Goal: Complete application form

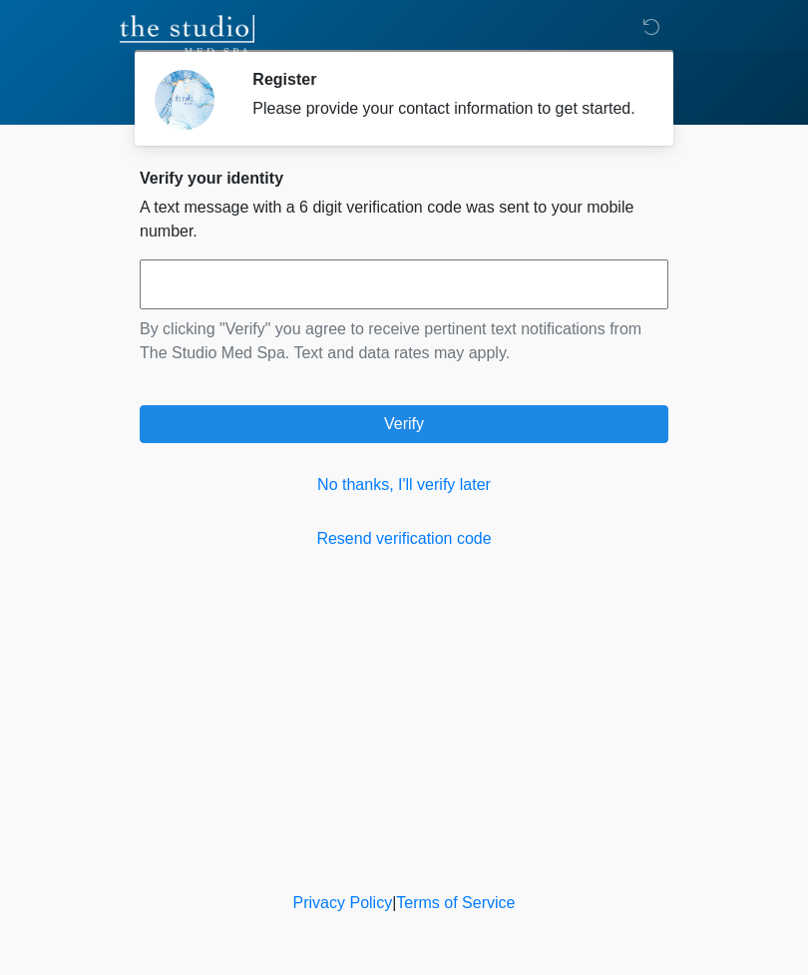
click at [464, 497] on link "No thanks, I'll verify later" at bounding box center [404, 485] width 529 height 24
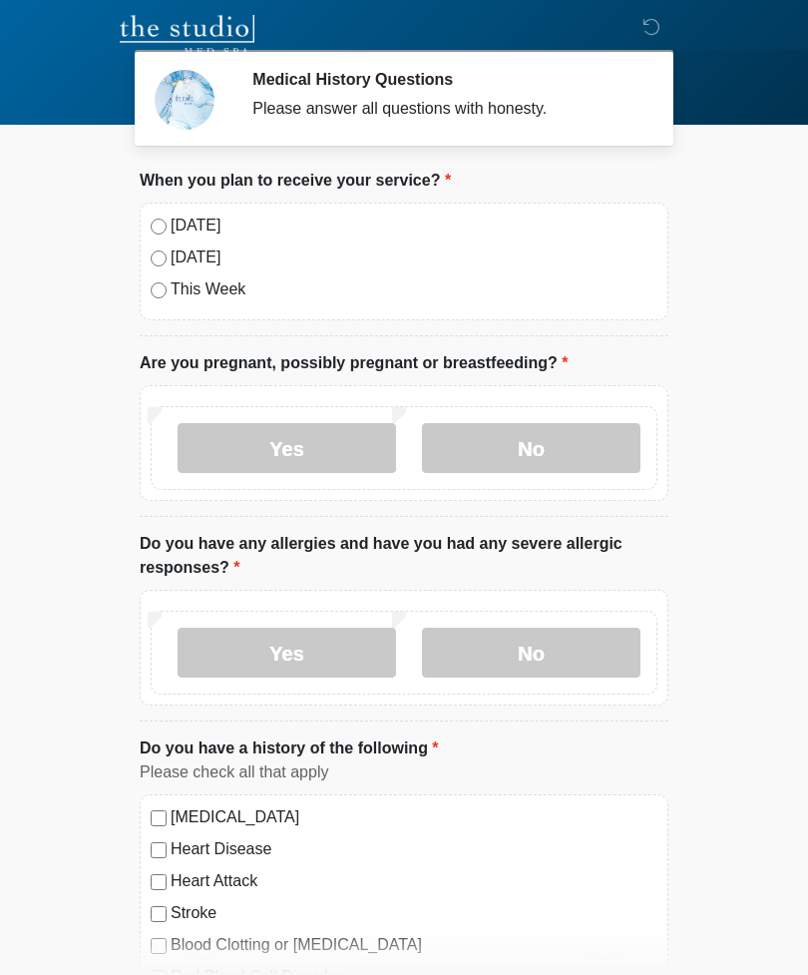
click at [200, 223] on label "[DATE]" at bounding box center [414, 225] width 487 height 24
click at [532, 439] on label "No" at bounding box center [531, 448] width 218 height 50
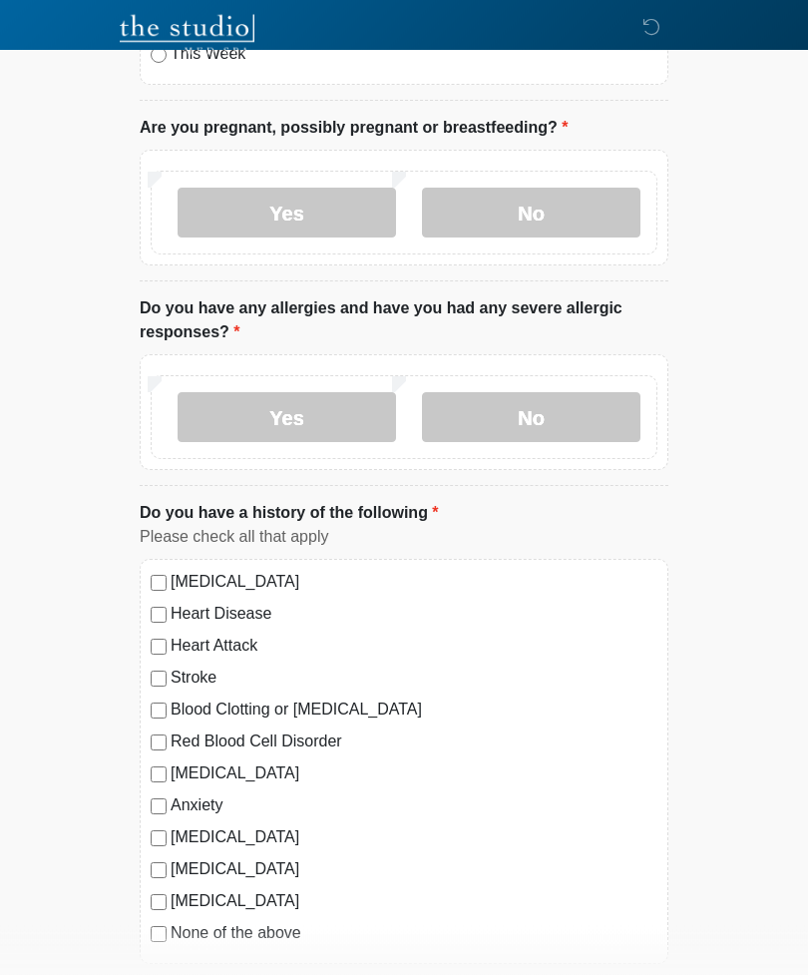
scroll to position [235, 0]
click at [297, 404] on label "Yes" at bounding box center [287, 417] width 218 height 50
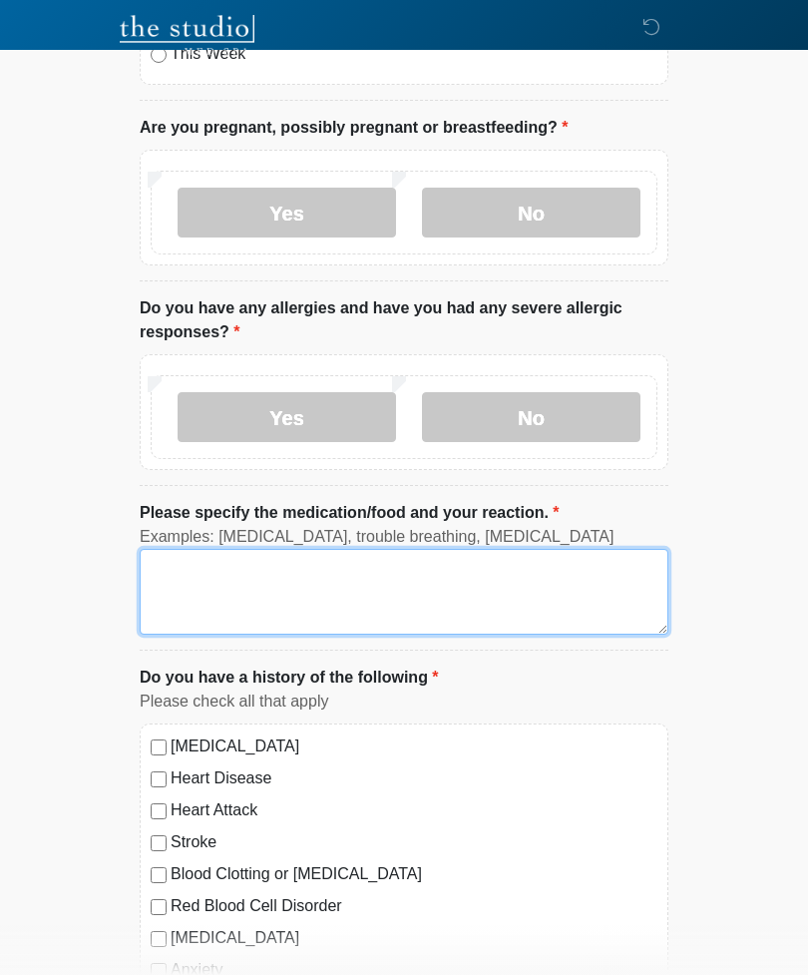
click at [409, 585] on textarea "Please specify the medication/food and your reaction." at bounding box center [404, 592] width 529 height 86
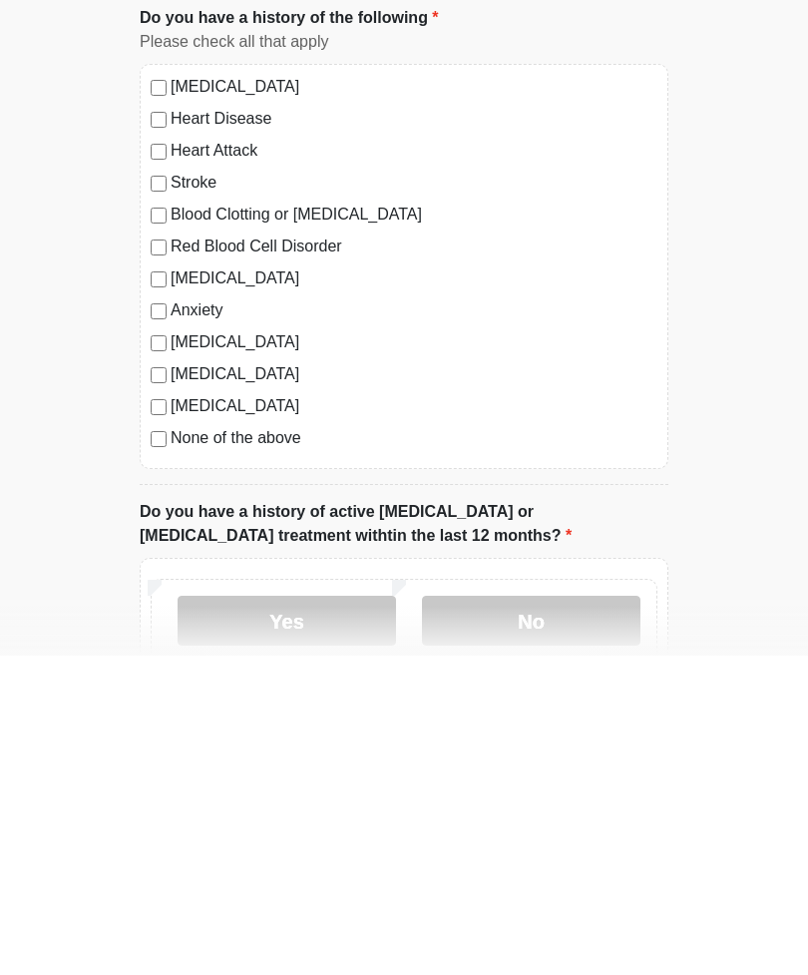
scroll to position [578, 0]
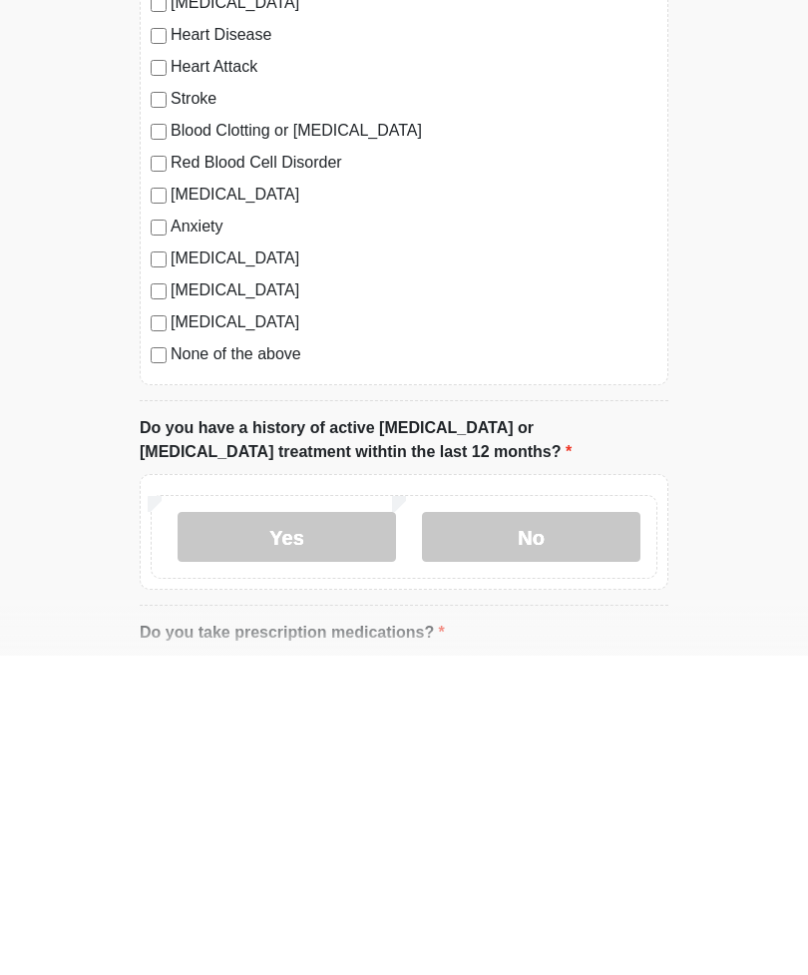
type textarea "*****"
click at [269, 661] on label "None of the above" at bounding box center [414, 673] width 487 height 24
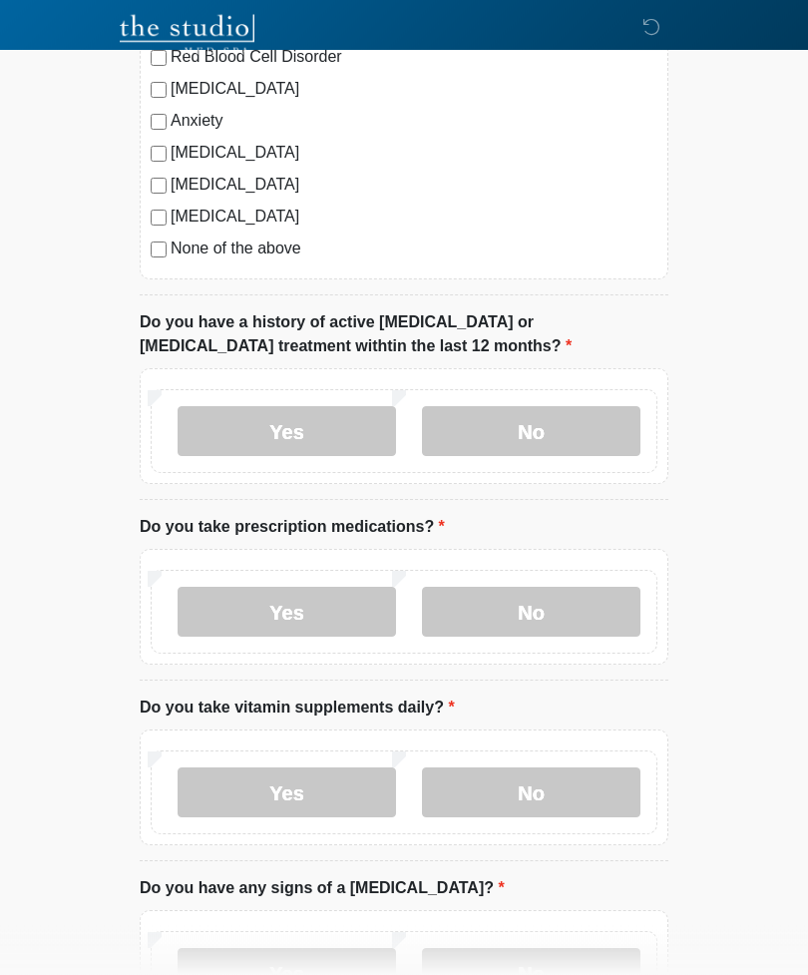
scroll to position [1084, 0]
click at [568, 430] on label "No" at bounding box center [531, 431] width 218 height 50
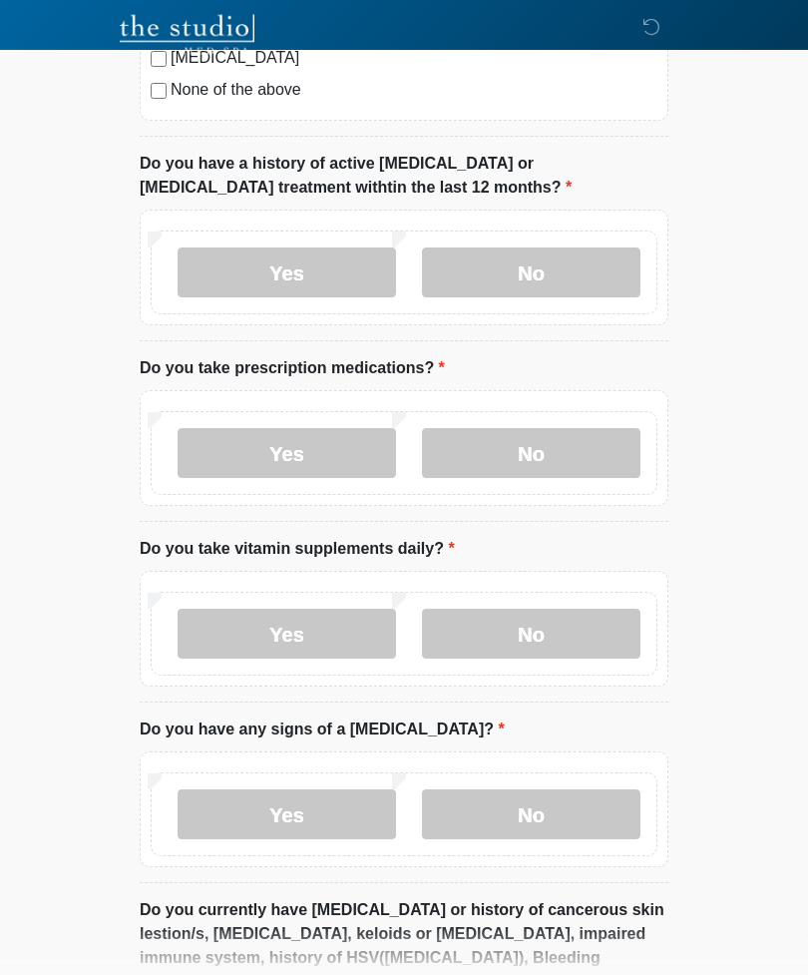
scroll to position [1245, 0]
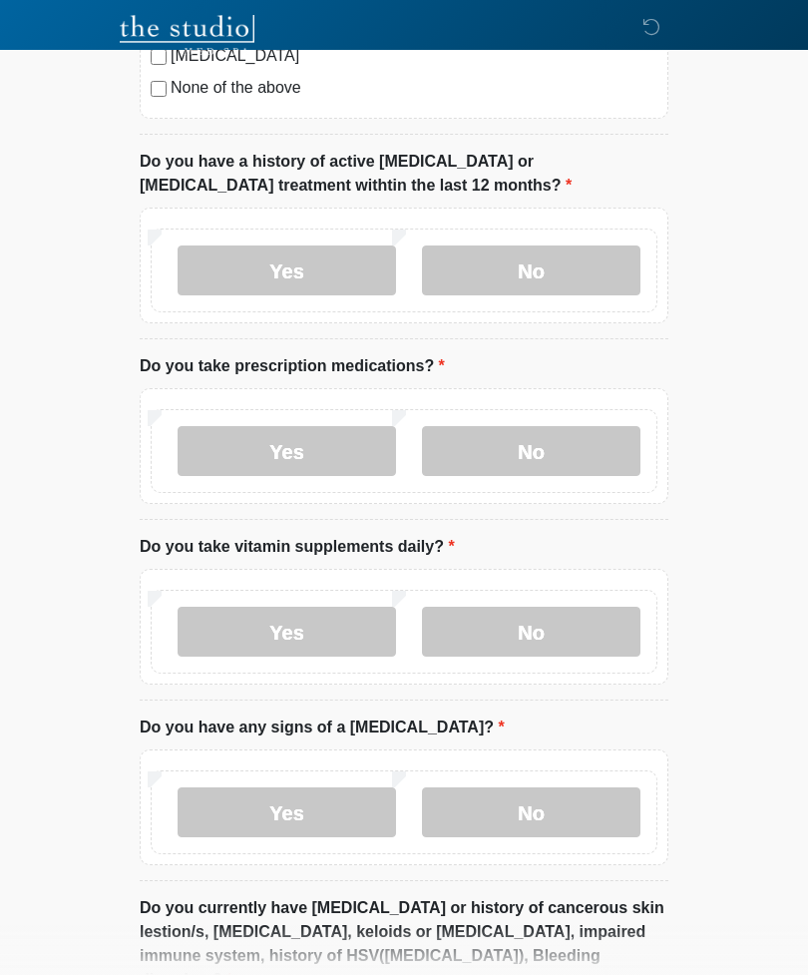
click at [588, 443] on label "No" at bounding box center [531, 451] width 218 height 50
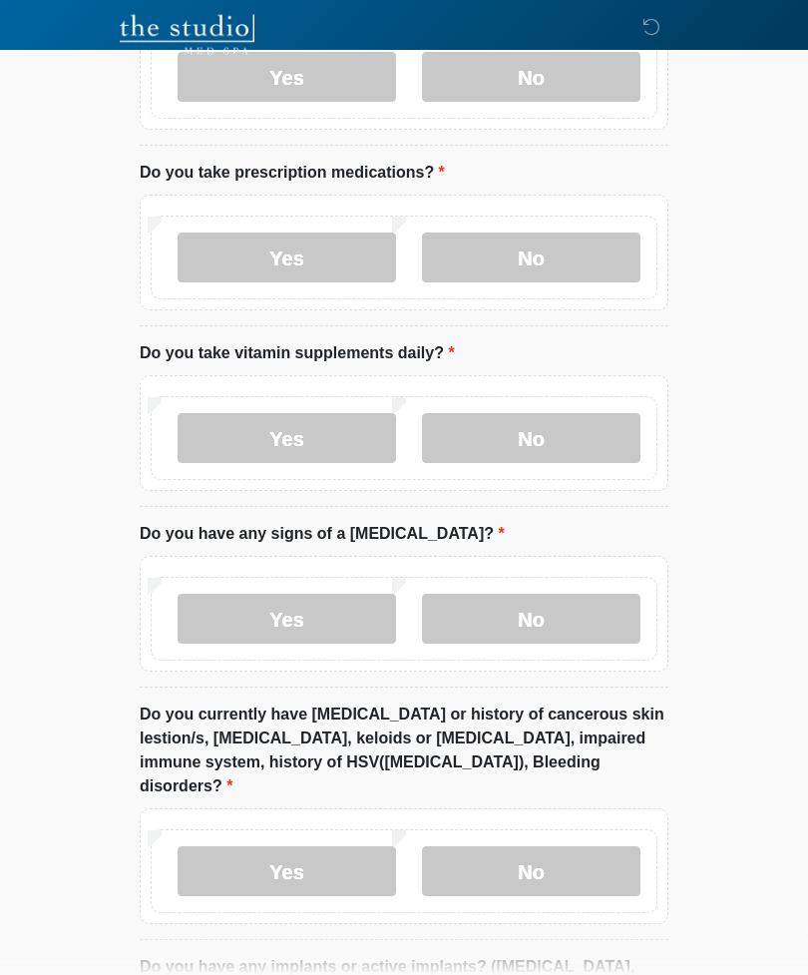
scroll to position [1438, 0]
click at [333, 436] on label "Yes" at bounding box center [287, 438] width 218 height 50
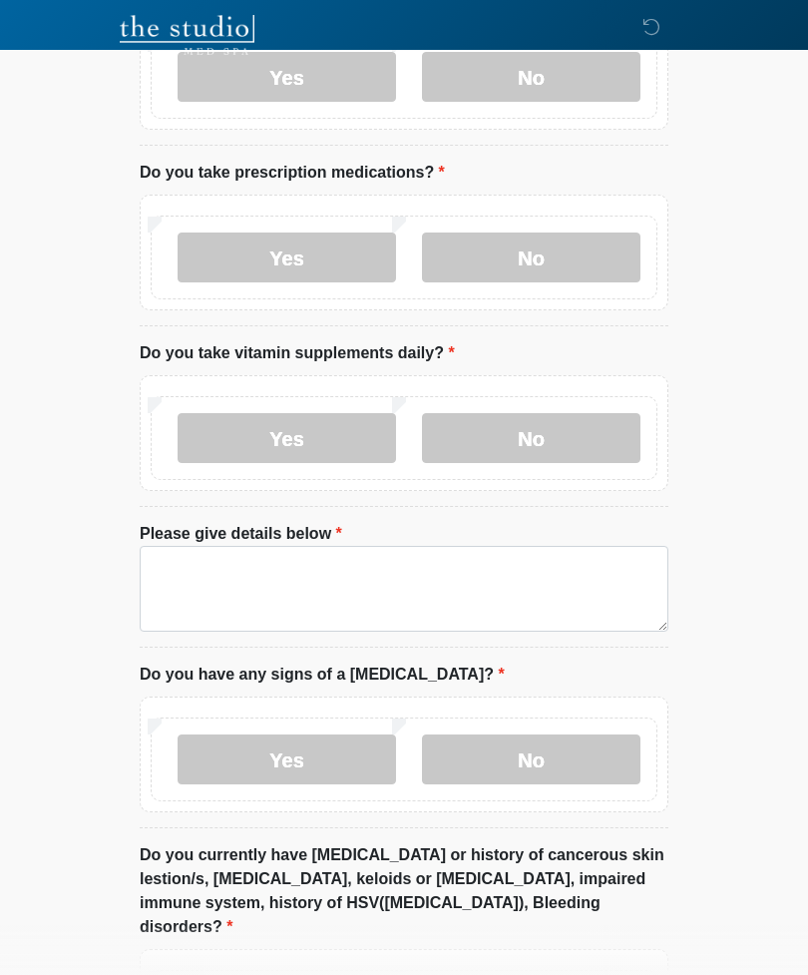
click at [580, 428] on label "No" at bounding box center [531, 438] width 218 height 50
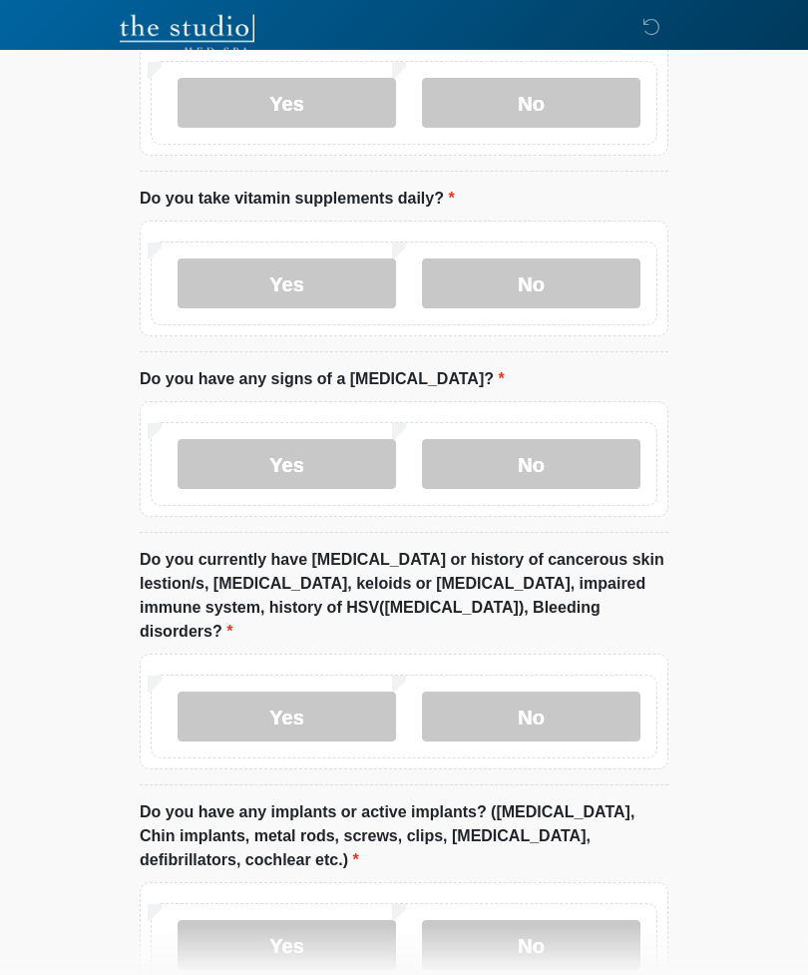
scroll to position [1593, 0]
click at [579, 453] on label "No" at bounding box center [531, 464] width 218 height 50
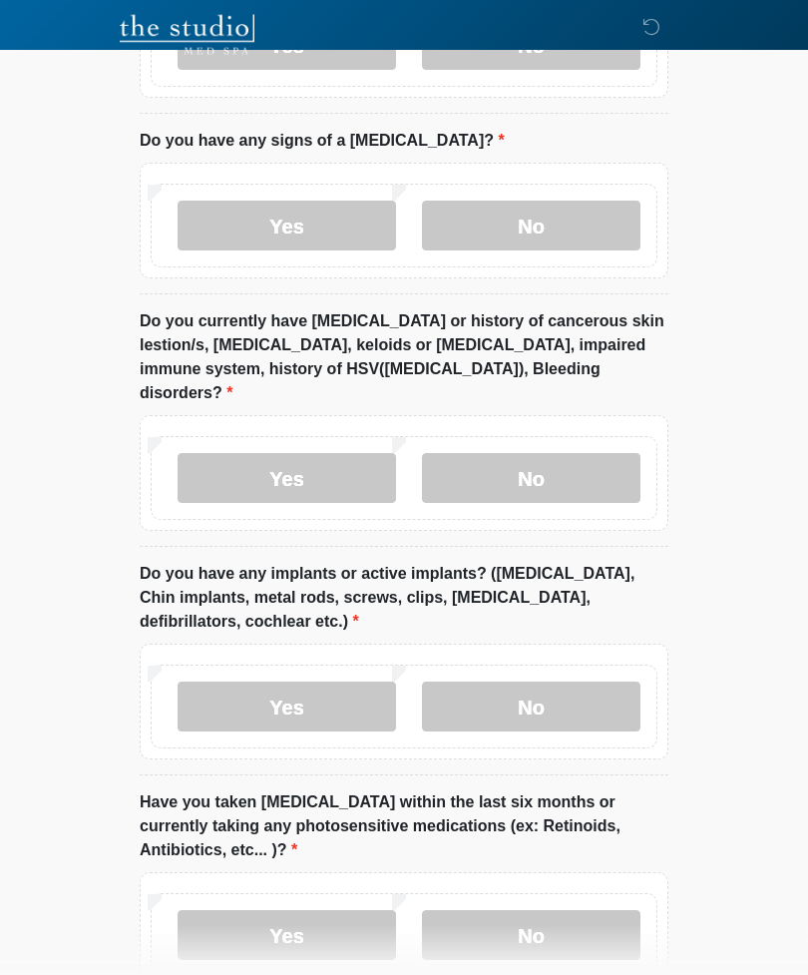
scroll to position [1841, 0]
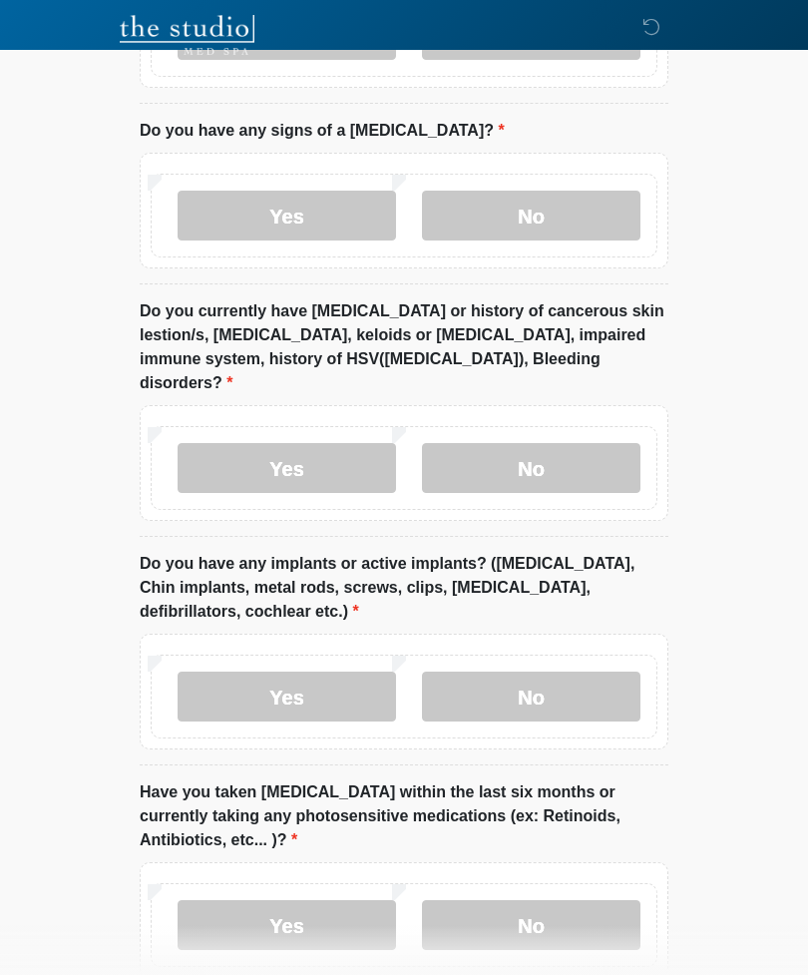
click at [594, 443] on label "No" at bounding box center [531, 468] width 218 height 50
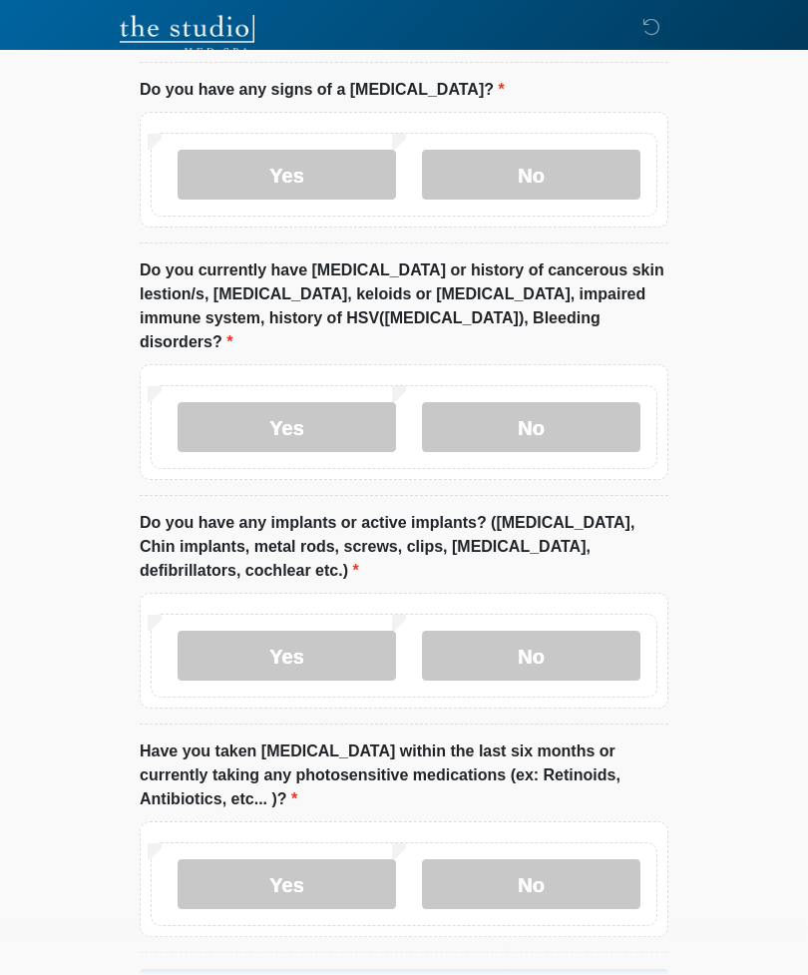
scroll to position [1928, 0]
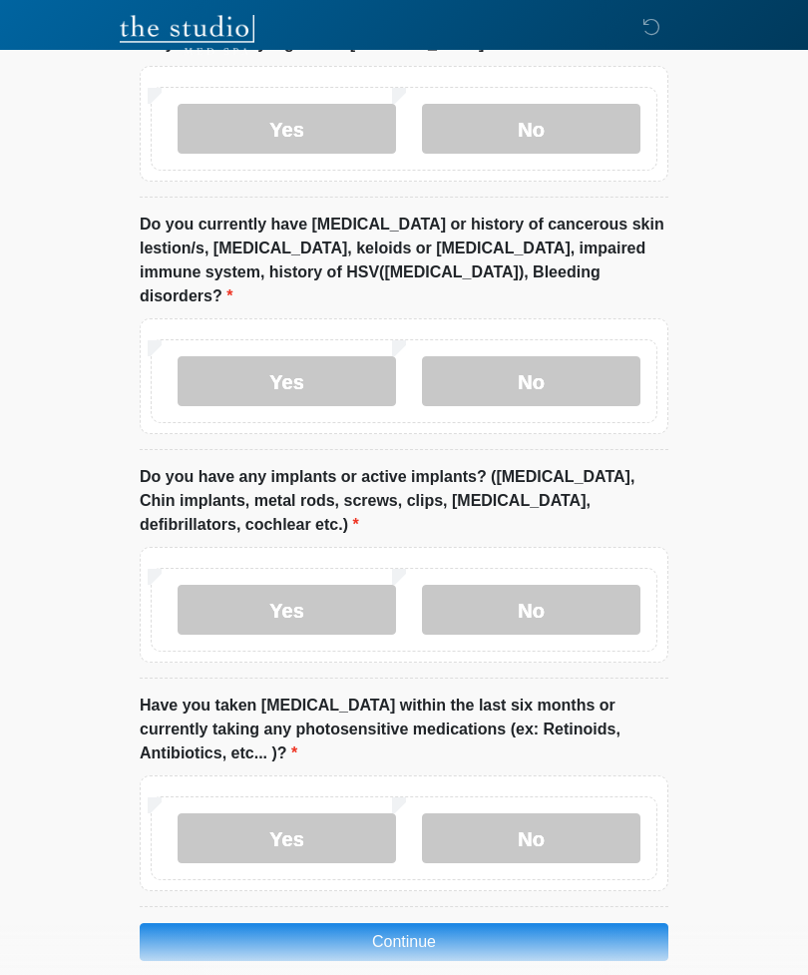
click at [339, 585] on label "Yes" at bounding box center [287, 610] width 218 height 50
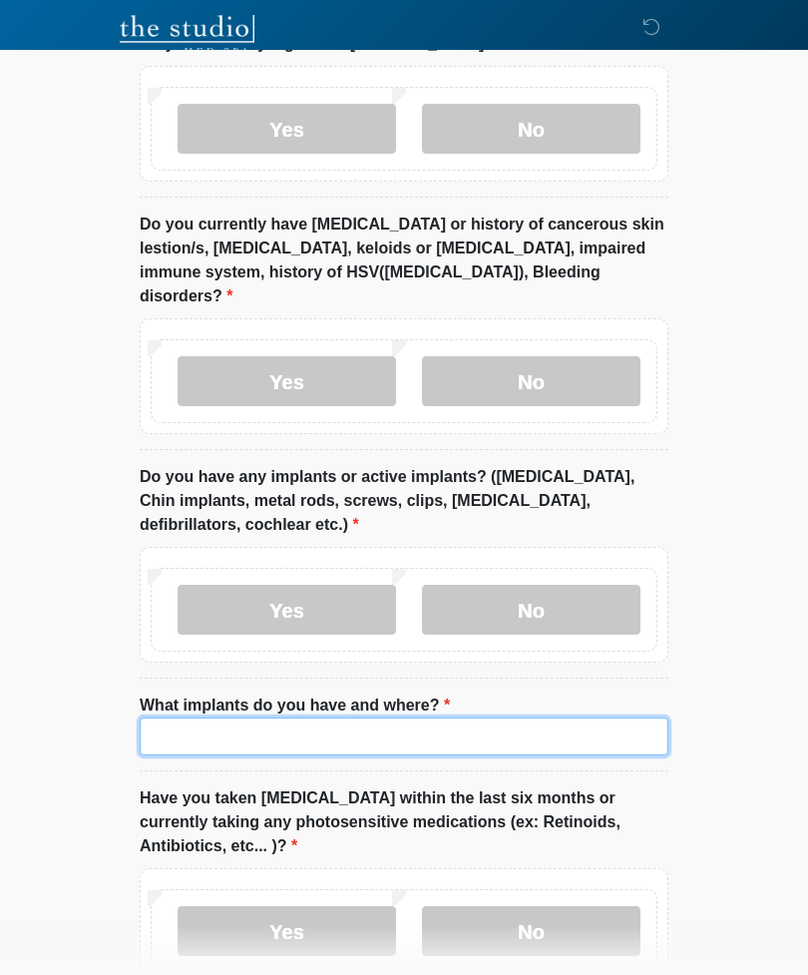
click at [410, 717] on input "What implants do you have and where?" at bounding box center [404, 736] width 529 height 38
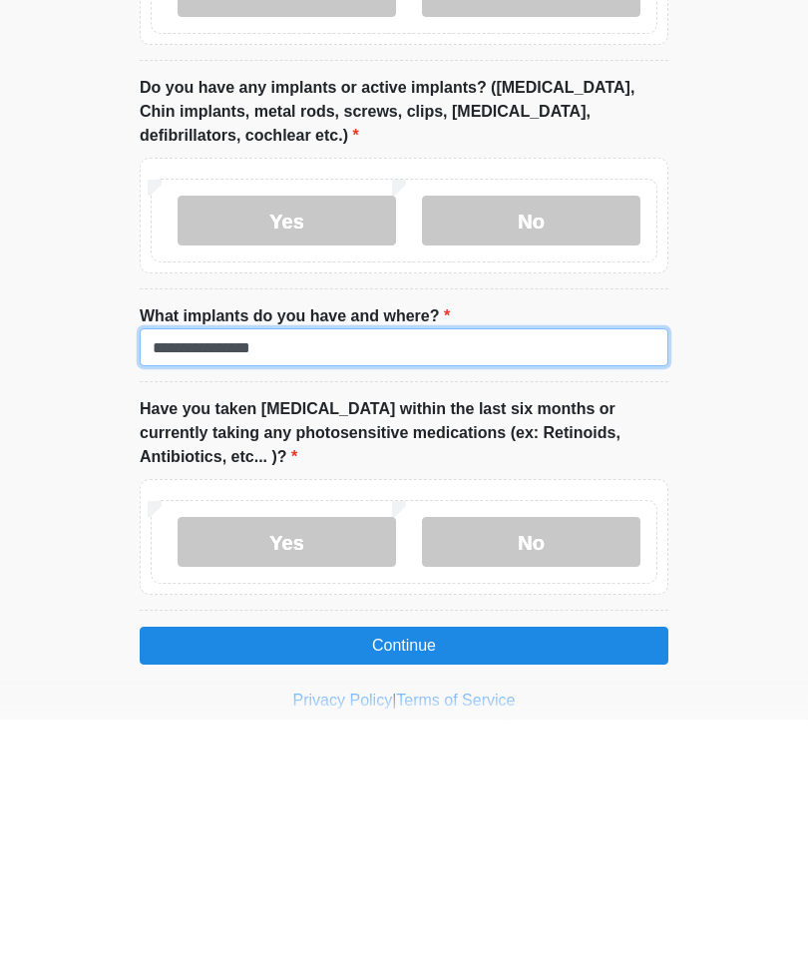
scroll to position [2085, 0]
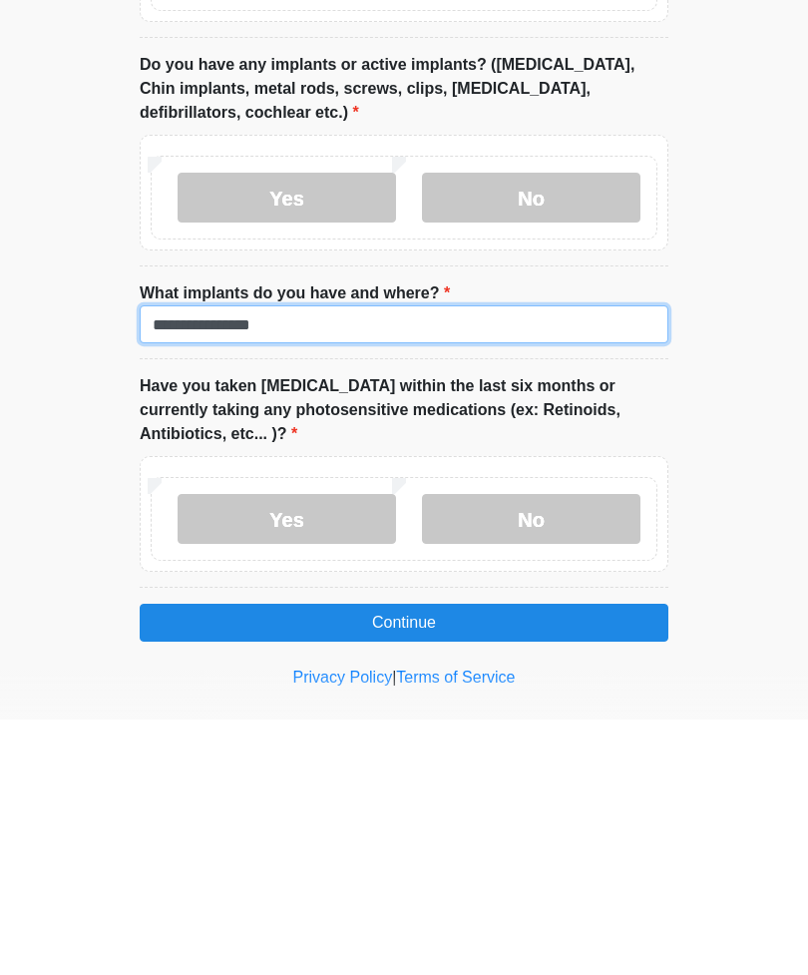
type input "**********"
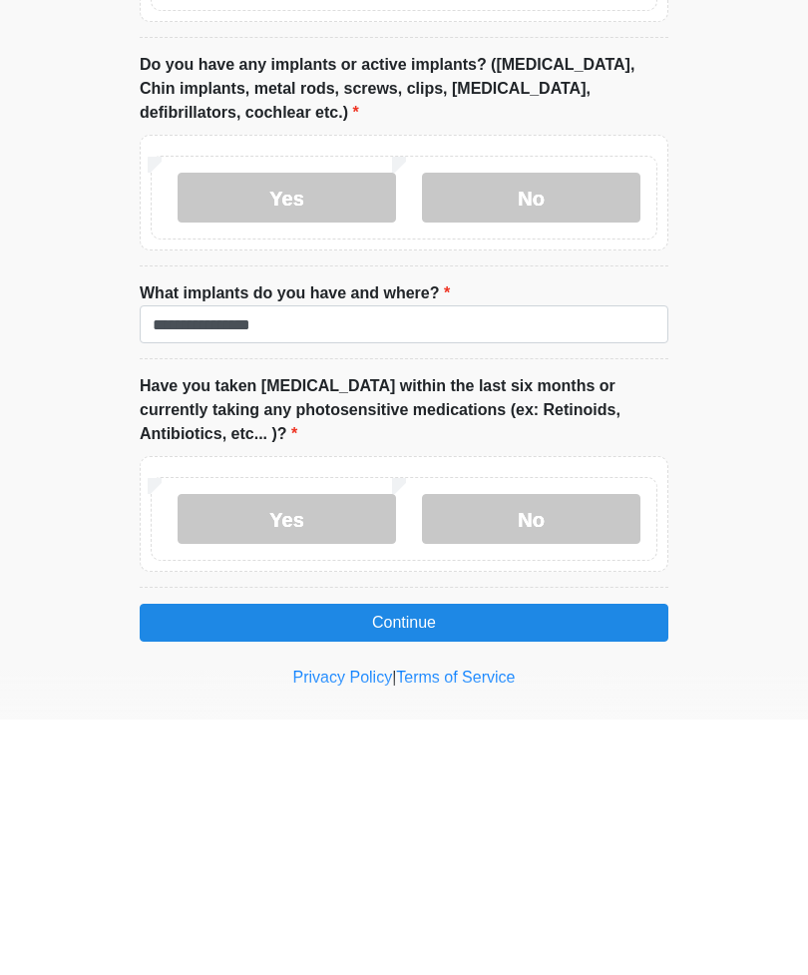
click at [568, 749] on label "No" at bounding box center [531, 774] width 218 height 50
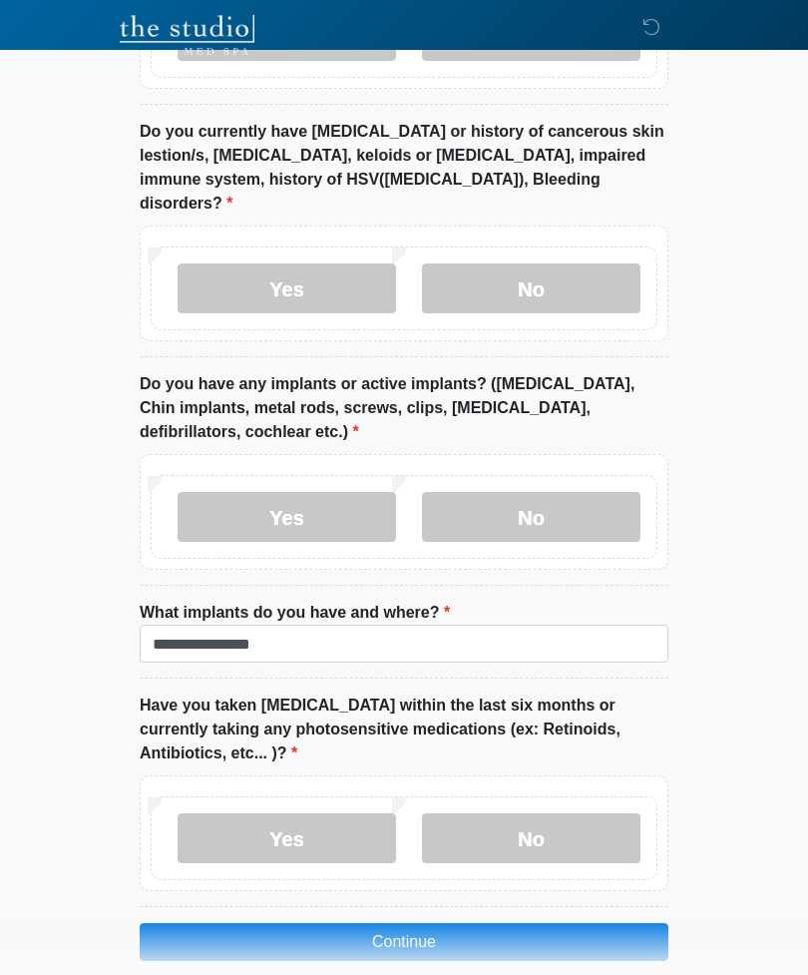
click at [556, 923] on button "Continue" at bounding box center [404, 942] width 529 height 38
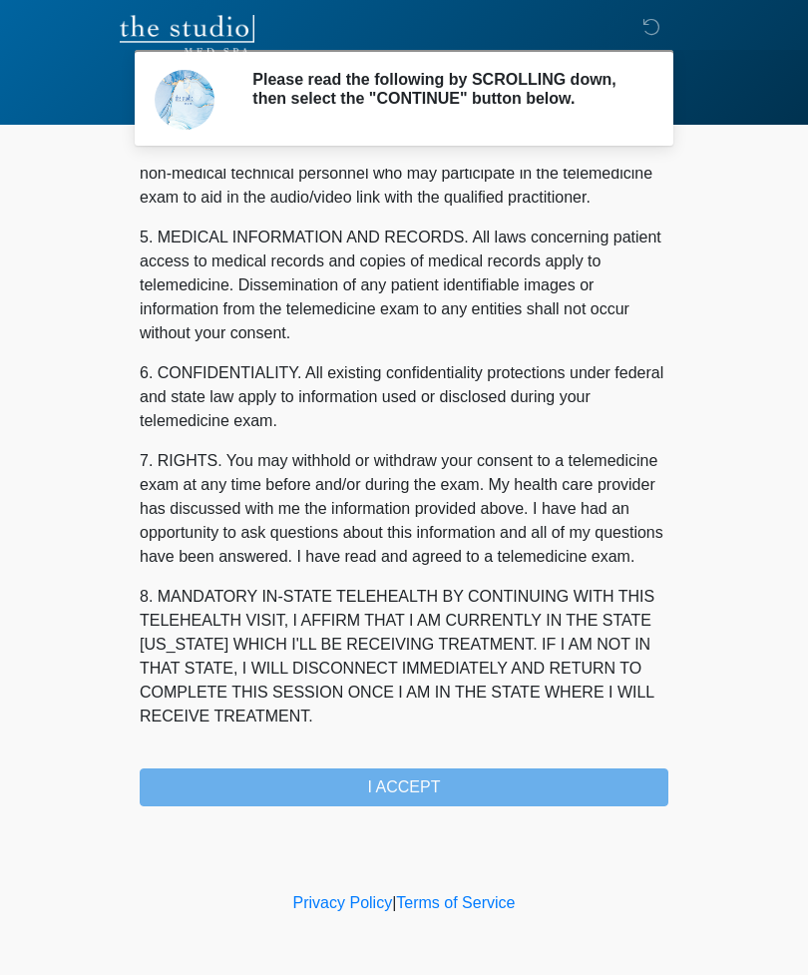
scroll to position [605, 0]
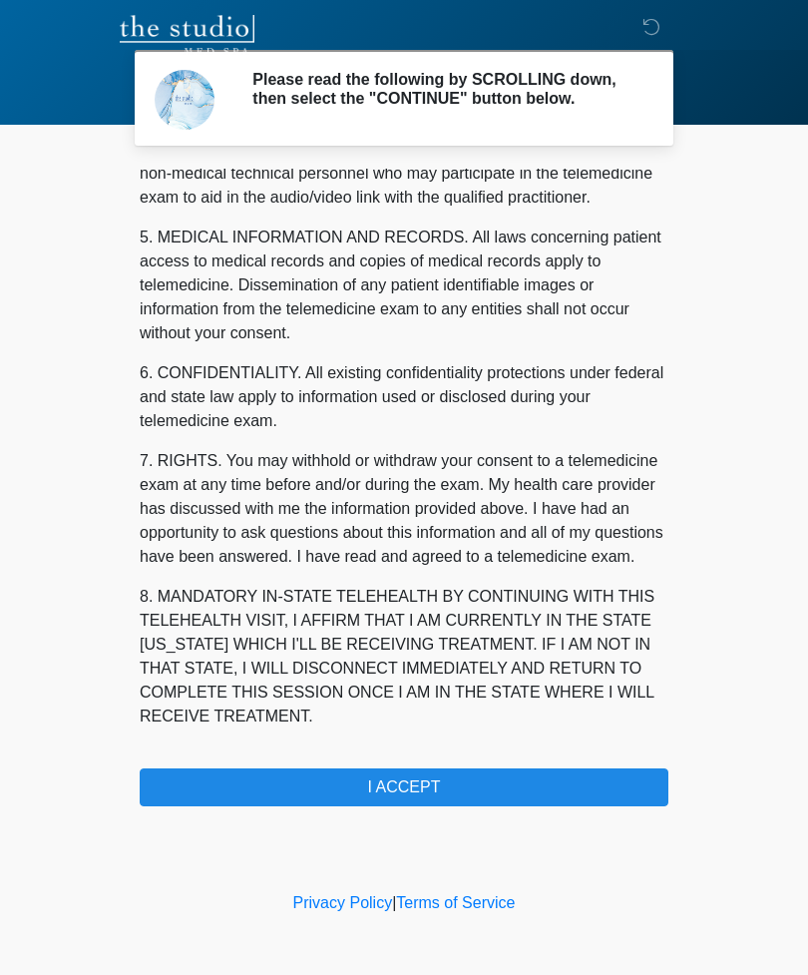
click at [567, 791] on button "I ACCEPT" at bounding box center [404, 787] width 529 height 38
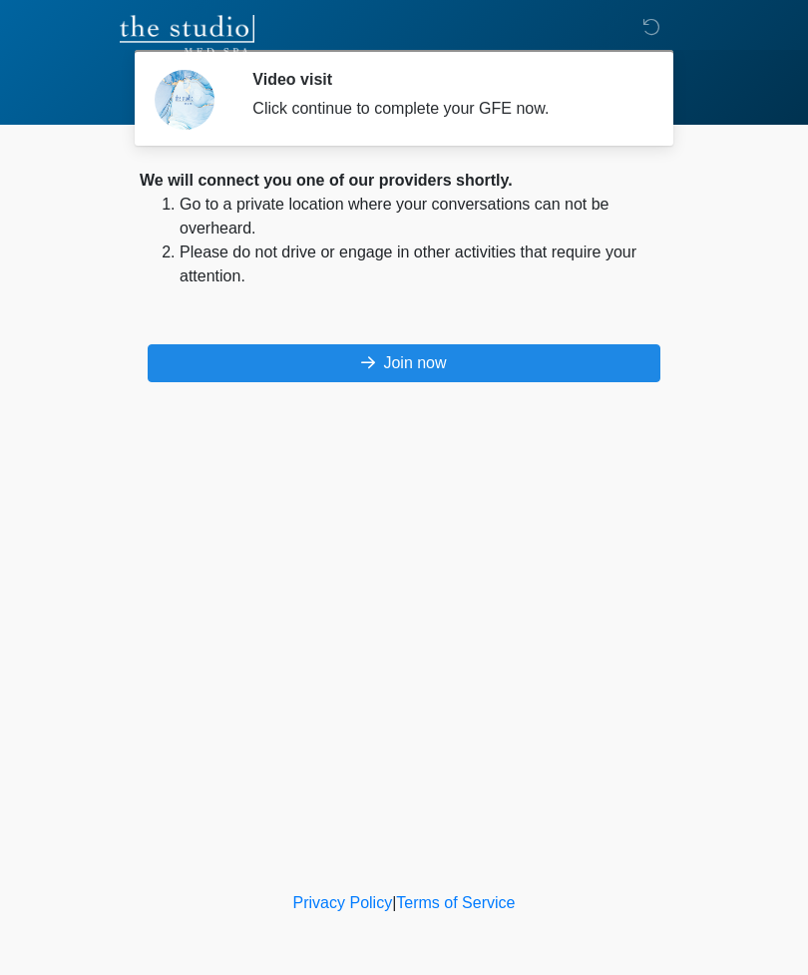
click at [473, 359] on button "Join now" at bounding box center [404, 363] width 513 height 38
